Goal: Task Accomplishment & Management: Manage account settings

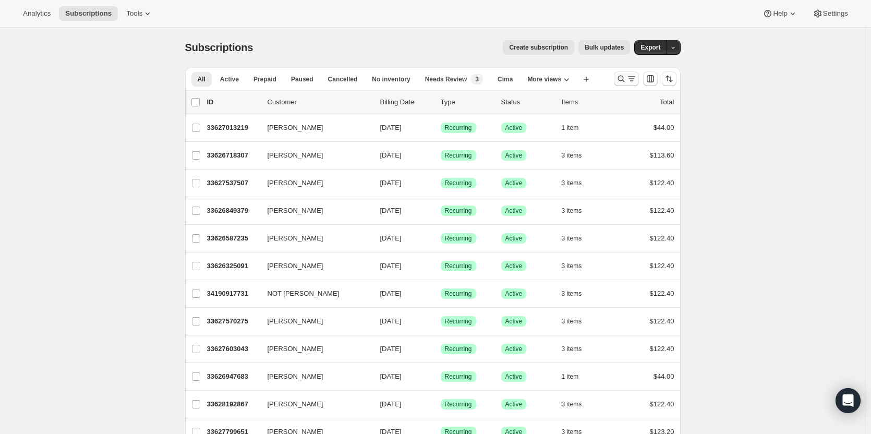
click at [622, 83] on icon "Search and filter results" at bounding box center [621, 79] width 10 height 10
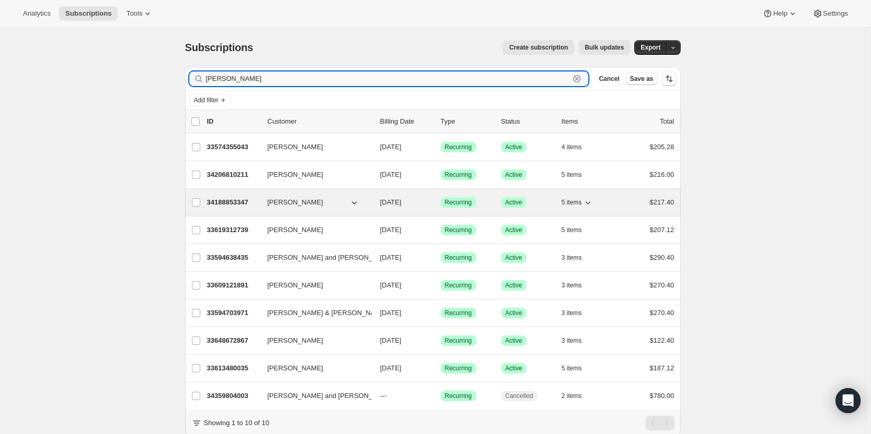
type input "leslie e"
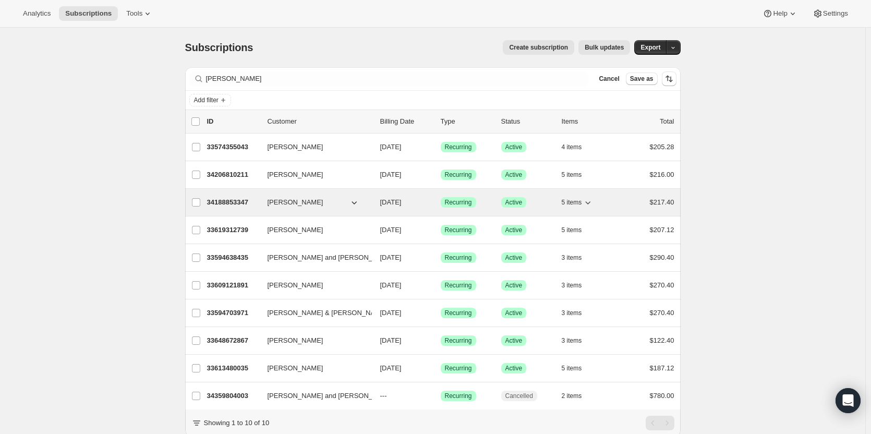
drag, startPoint x: 229, startPoint y: 202, endPoint x: 221, endPoint y: 200, distance: 9.2
drag, startPoint x: 221, startPoint y: 200, endPoint x: 211, endPoint y: 208, distance: 12.6
click at [152, 208] on div "Subscriptions. This page is ready Subscriptions Create subscription Bulk update…" at bounding box center [432, 248] width 865 height 440
click at [220, 206] on p "34188853347" at bounding box center [233, 202] width 52 height 10
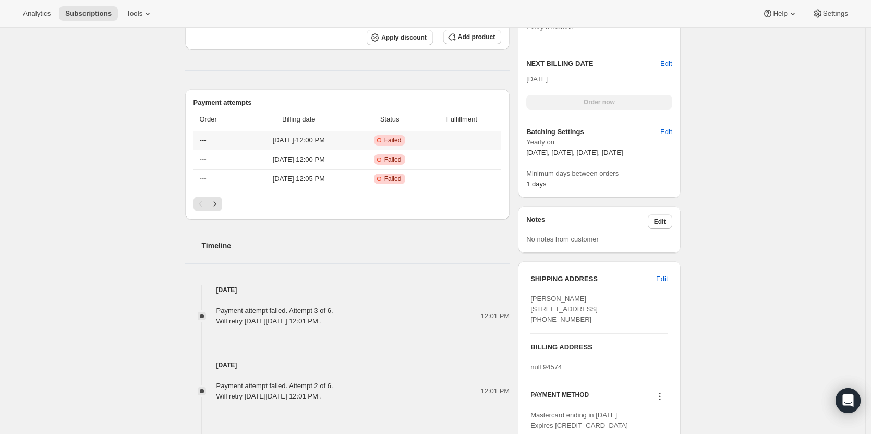
scroll to position [313, 0]
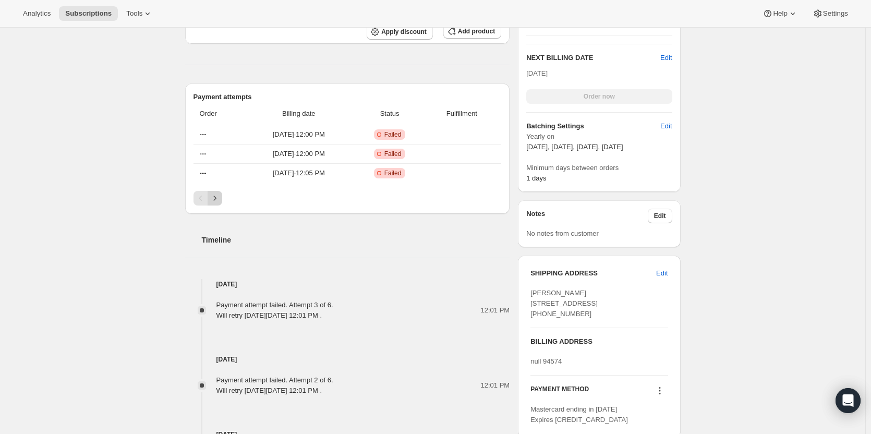
click at [215, 201] on icon "Next" at bounding box center [215, 198] width 10 height 10
click at [202, 202] on icon "Previous" at bounding box center [201, 198] width 10 height 10
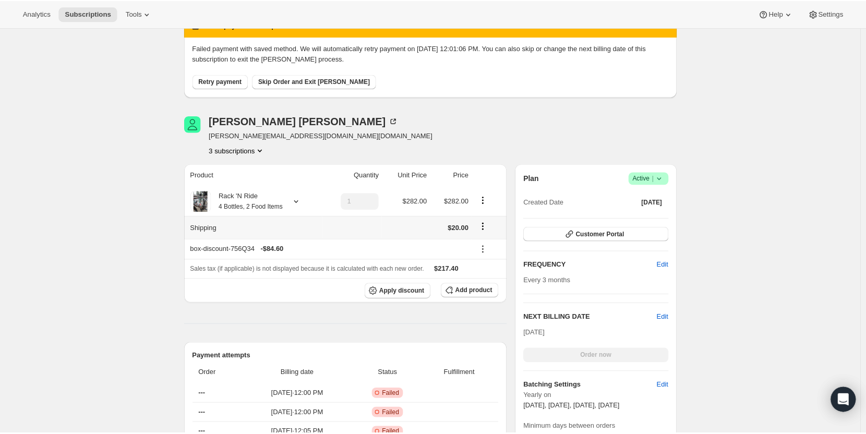
scroll to position [52, 0]
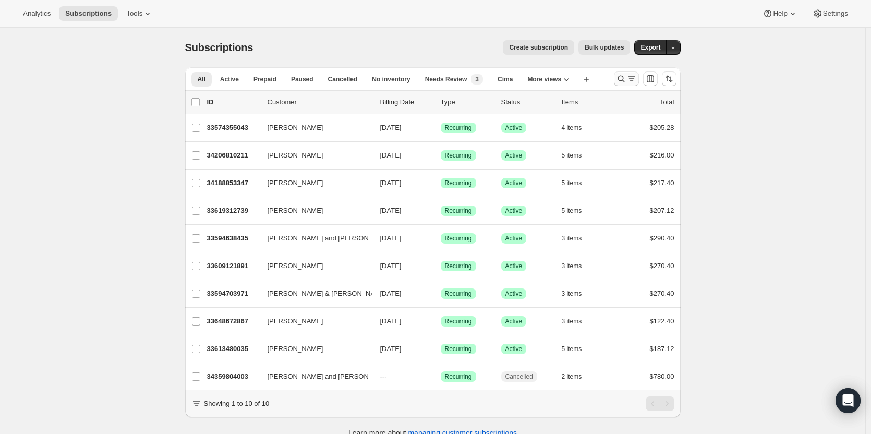
click at [624, 80] on icon "Search and filter results" at bounding box center [621, 79] width 10 height 10
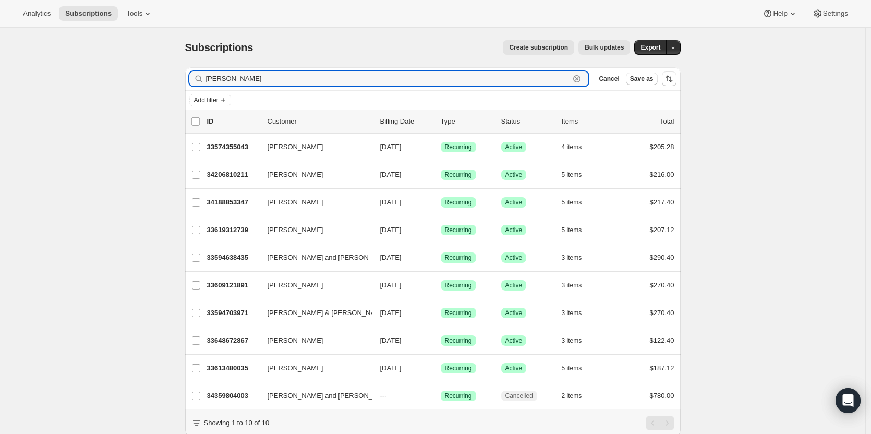
paste input "[EMAIL_ADDRESS][DOMAIN_NAME]"
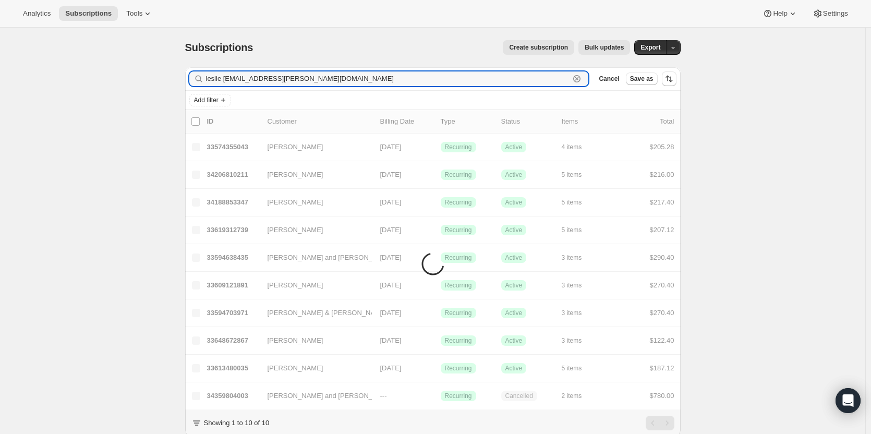
drag, startPoint x: 239, startPoint y: 78, endPoint x: 156, endPoint y: 71, distance: 83.2
click at [156, 71] on div "Subscriptions. This page is ready Subscriptions Create subscription Bulk update…" at bounding box center [432, 248] width 865 height 440
paste input "text"
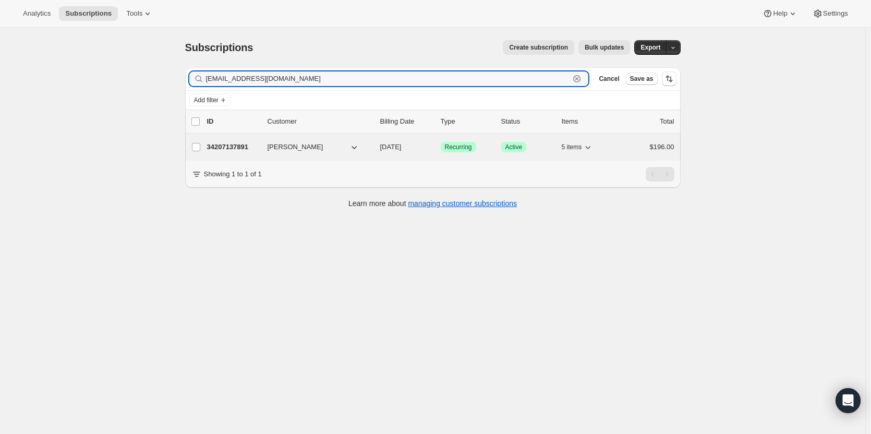
type input "[EMAIL_ADDRESS][DOMAIN_NAME]"
click at [229, 146] on p "34207137891" at bounding box center [233, 147] width 52 height 10
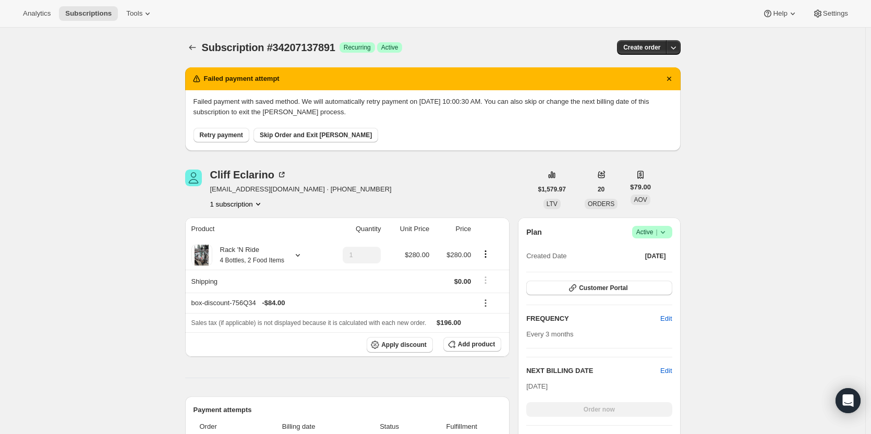
click at [224, 135] on span "Retry payment" at bounding box center [221, 135] width 43 height 8
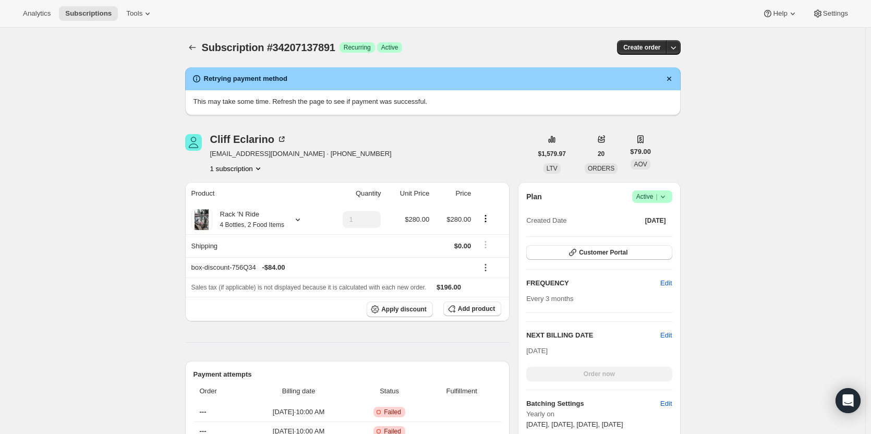
click at [379, 51] on div "Success Recurring Success Active" at bounding box center [371, 47] width 63 height 10
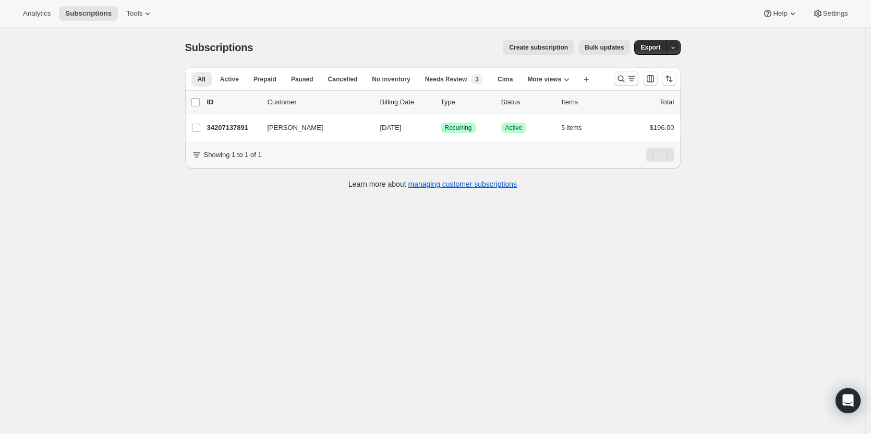
click at [623, 81] on icon "Search and filter results" at bounding box center [621, 79] width 10 height 10
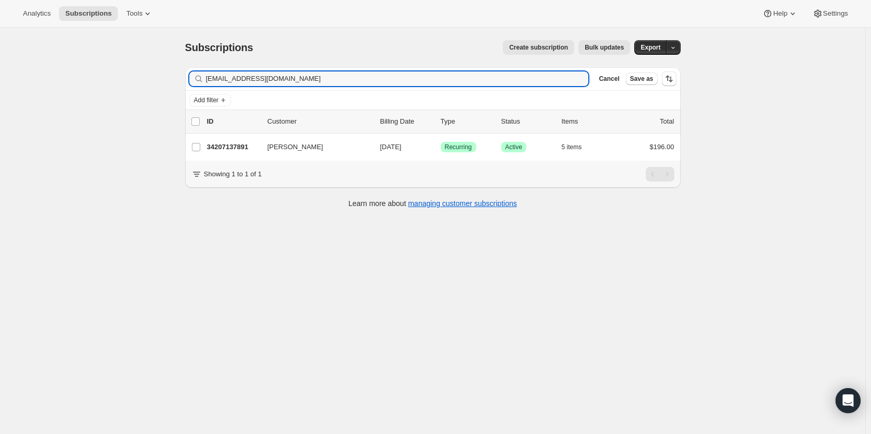
drag, startPoint x: 350, startPoint y: 84, endPoint x: 79, endPoint y: 90, distance: 270.7
click at [79, 89] on div "Subscriptions. This page is ready Subscriptions Create subscription Bulk update…" at bounding box center [432, 245] width 865 height 434
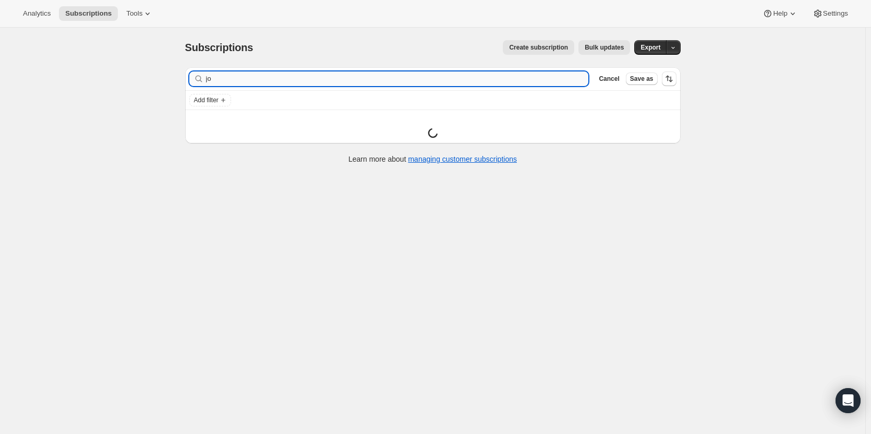
type input "j"
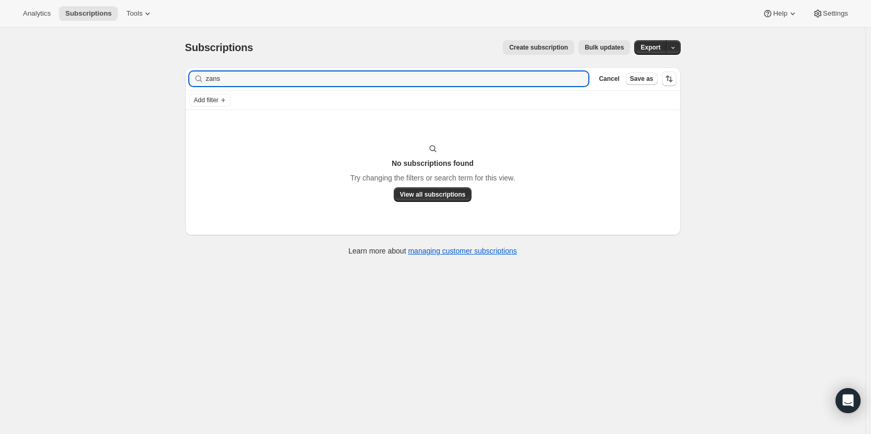
type input "zans"
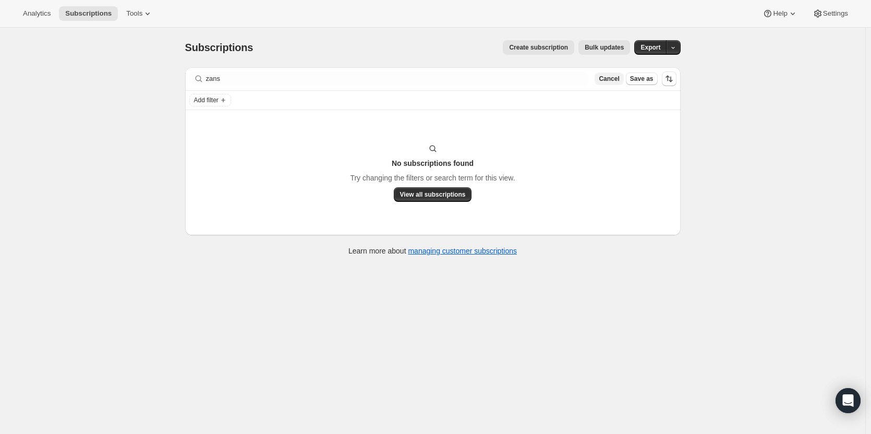
click at [612, 82] on button "Cancel" at bounding box center [609, 78] width 29 height 13
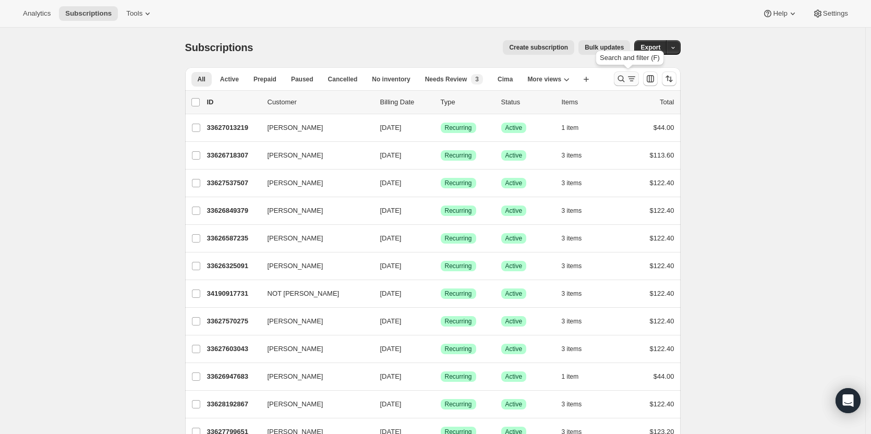
click at [624, 77] on icon "Search and filter results" at bounding box center [621, 79] width 10 height 10
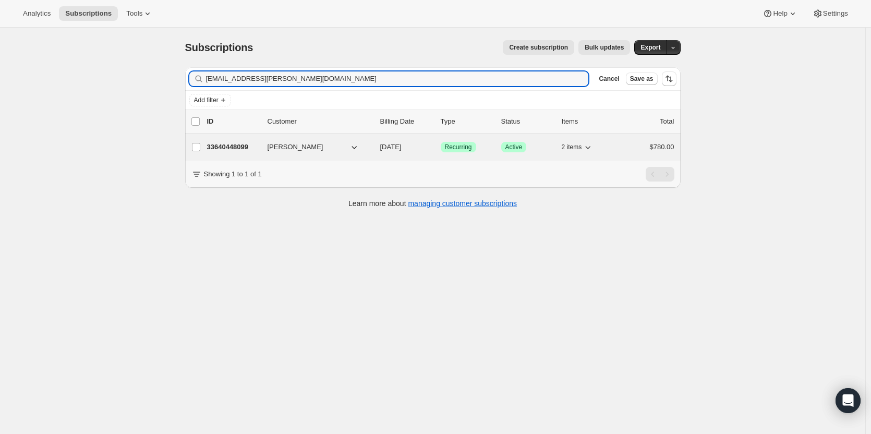
type input "[EMAIL_ADDRESS][PERSON_NAME][DOMAIN_NAME]"
click at [232, 147] on p "33640448099" at bounding box center [233, 147] width 52 height 10
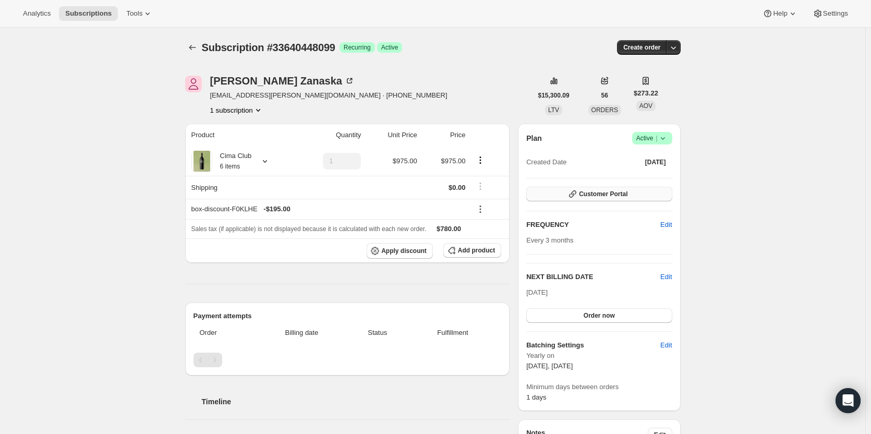
click at [600, 196] on span "Customer Portal" at bounding box center [603, 194] width 49 height 8
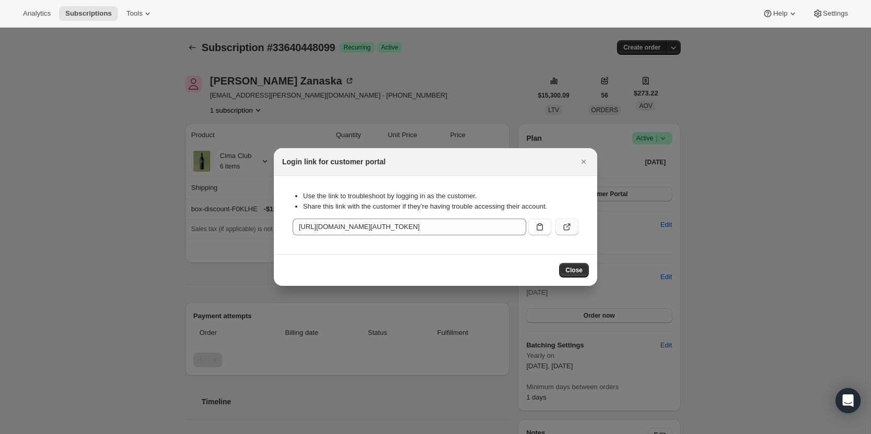
click at [566, 225] on icon ":rqh:" at bounding box center [567, 227] width 6 height 6
